Goal: Task Accomplishment & Management: Manage account settings

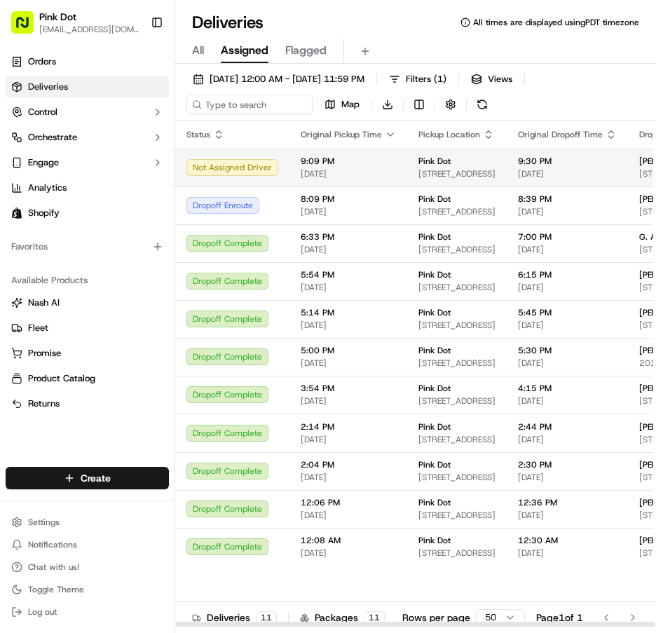
click at [508, 163] on td "9:30 PM 09/16/2025" at bounding box center [567, 168] width 121 height 38
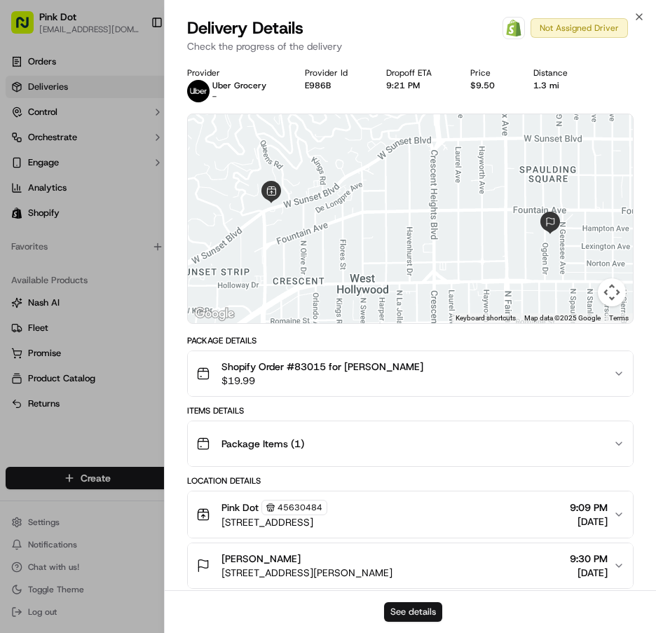
click at [405, 605] on button "See details" at bounding box center [413, 612] width 58 height 20
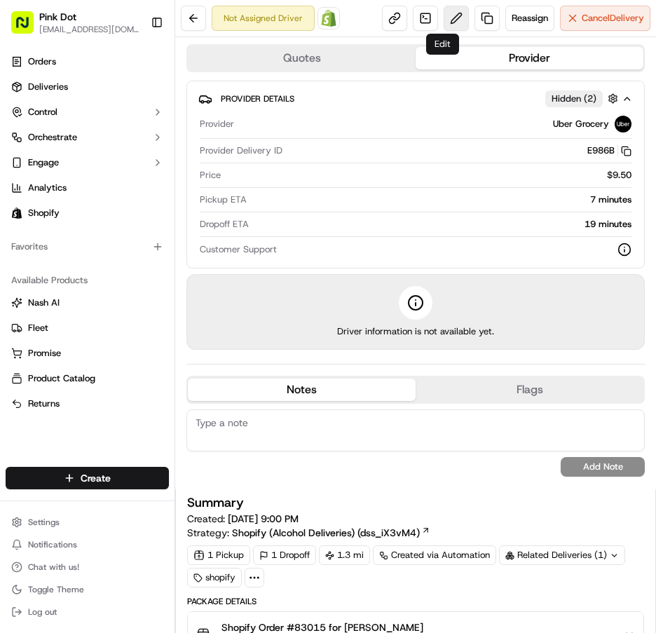
click at [447, 25] on button at bounding box center [456, 18] width 25 height 25
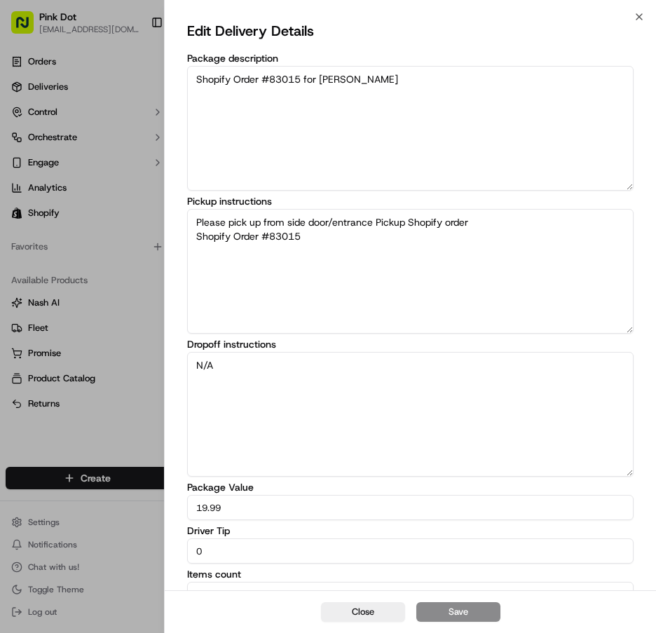
click at [275, 559] on input "0" at bounding box center [410, 550] width 447 height 25
type input "3.00"
click at [470, 612] on button "Save" at bounding box center [458, 612] width 84 height 20
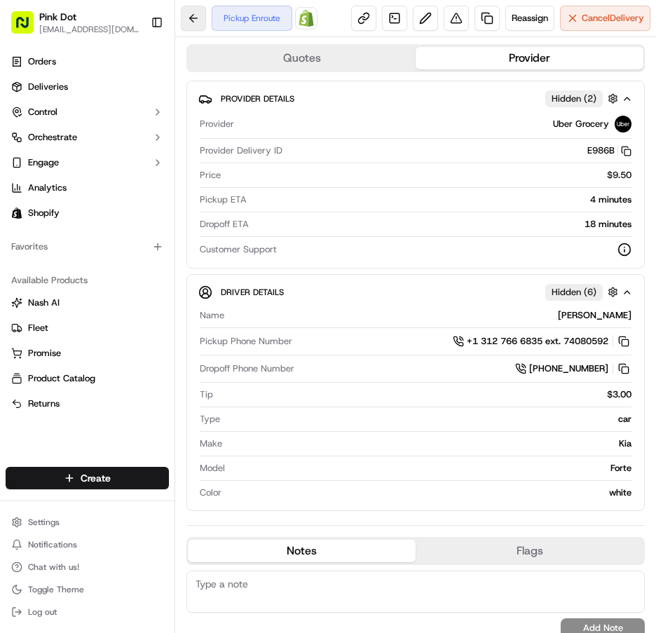
click at [191, 29] on body "Pink Dot [EMAIL_ADDRESS][DOMAIN_NAME] Toggle Sidebar Orders Deliveries Control …" at bounding box center [328, 316] width 656 height 633
click at [189, 19] on button at bounding box center [193, 18] width 25 height 25
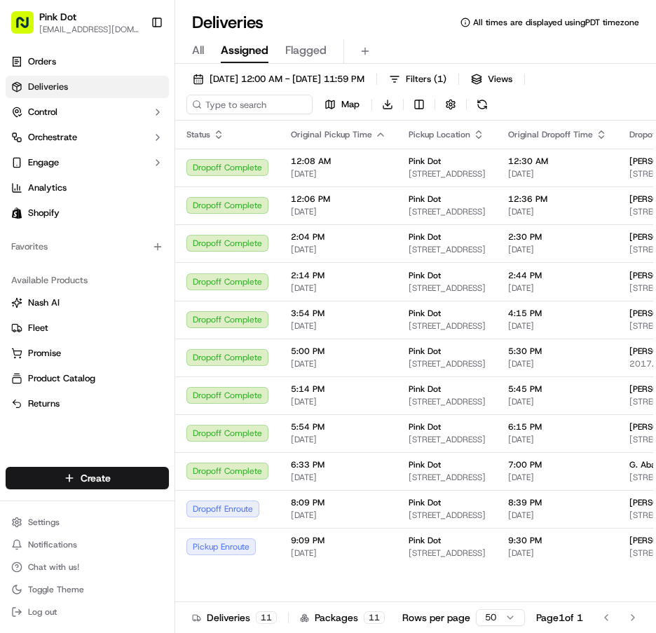
click at [375, 134] on icon "button" at bounding box center [380, 134] width 11 height 11
